Goal: Find contact information: Find contact information

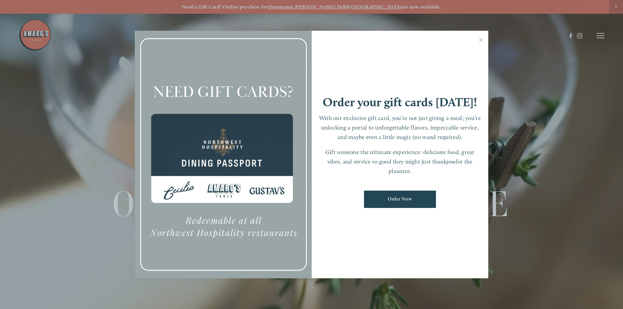
click at [555, 141] on div at bounding box center [311, 154] width 623 height 309
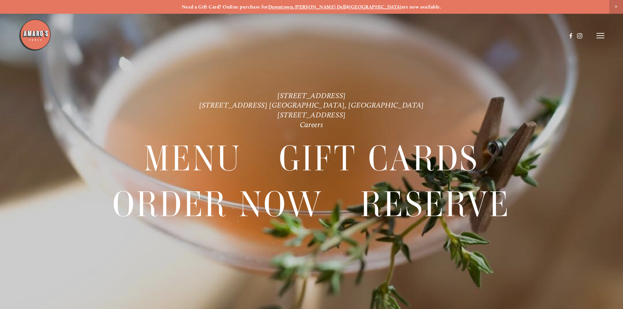
click at [597, 37] on icon at bounding box center [600, 36] width 8 height 6
click at [426, 100] on p "1220 Main St. Ste. 100, Vancouver, WA 816 NE 98th Cir. Vancouver, WA 1300 Mt St…" at bounding box center [311, 110] width 448 height 39
click at [286, 104] on link "[STREET_ADDRESS] [GEOGRAPHIC_DATA], [GEOGRAPHIC_DATA]" at bounding box center [311, 105] width 225 height 9
